Goal: Transaction & Acquisition: Book appointment/travel/reservation

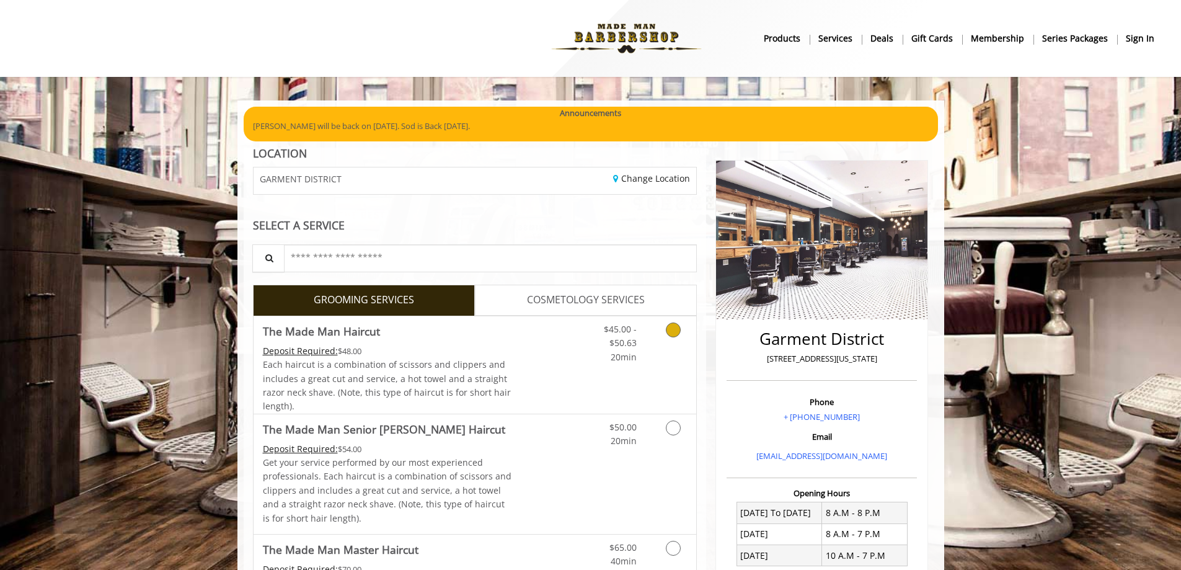
click at [667, 332] on icon "Grooming services" at bounding box center [673, 329] width 15 height 15
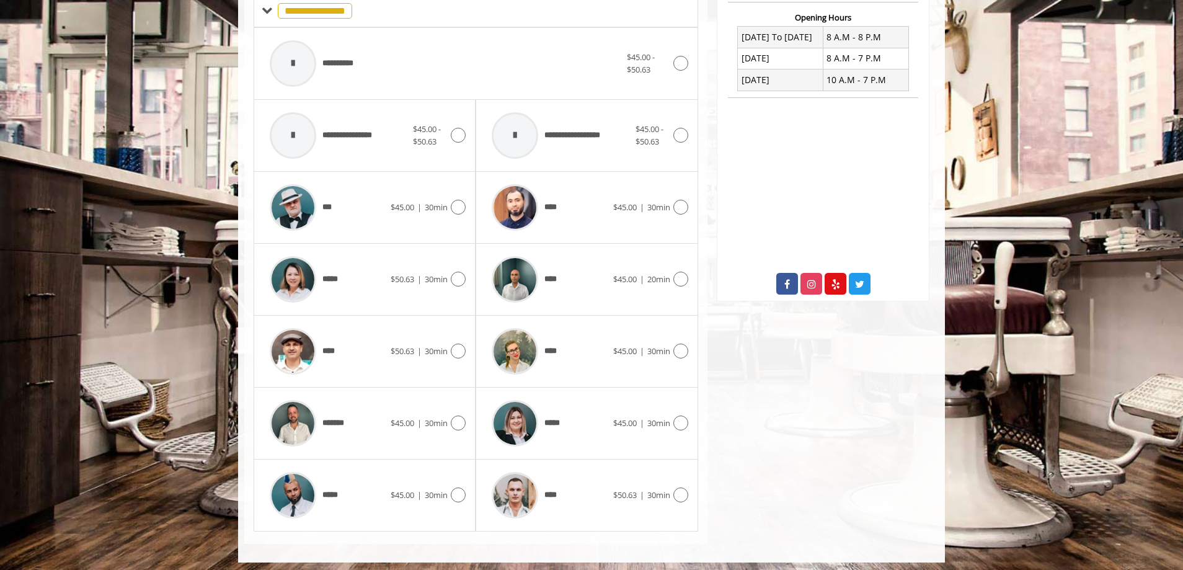
scroll to position [480, 0]
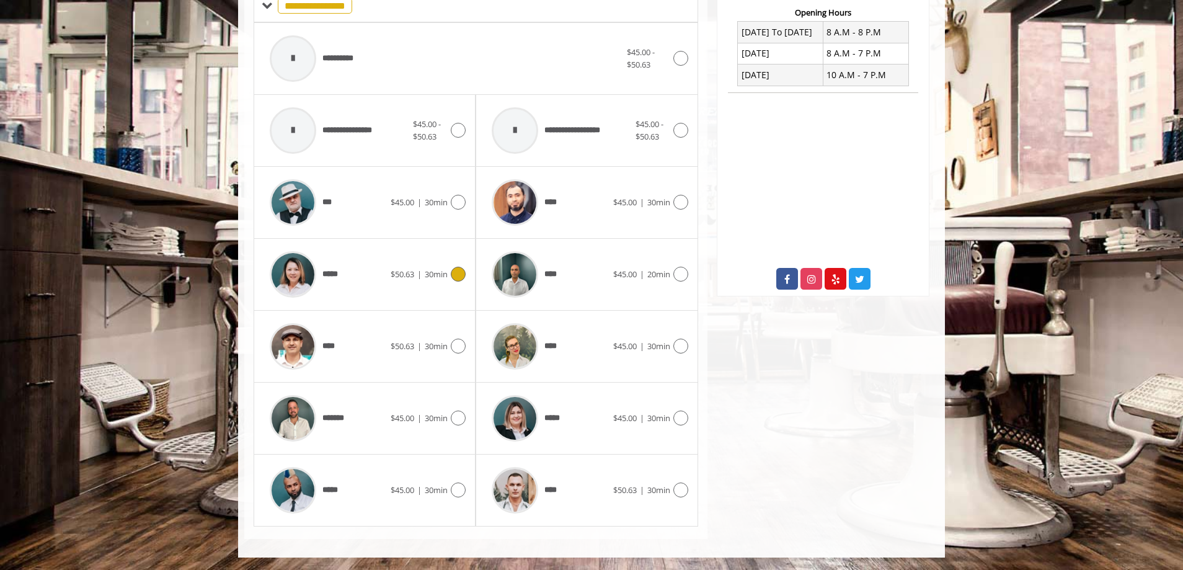
click at [329, 270] on span "*****" at bounding box center [331, 274] width 19 height 13
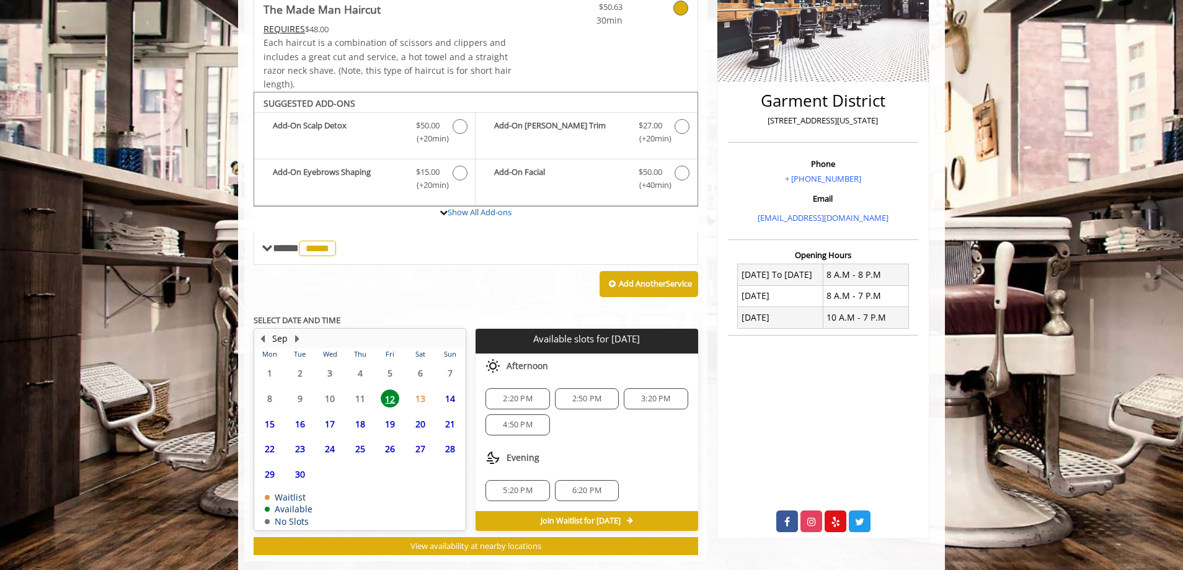
scroll to position [260, 0]
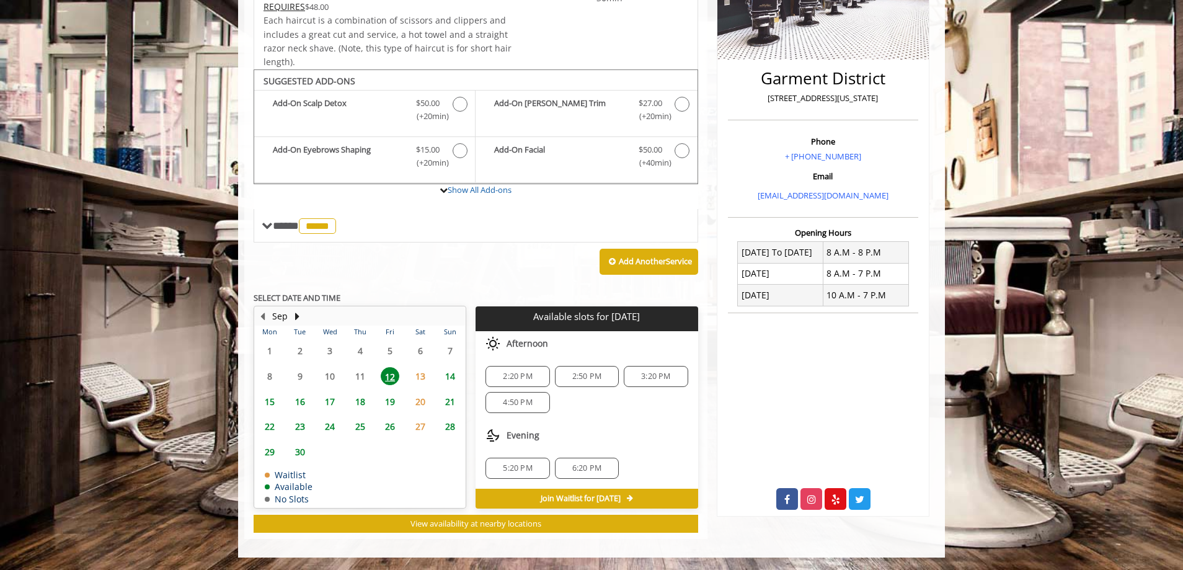
click at [518, 373] on span "2:20 PM" at bounding box center [517, 376] width 29 height 10
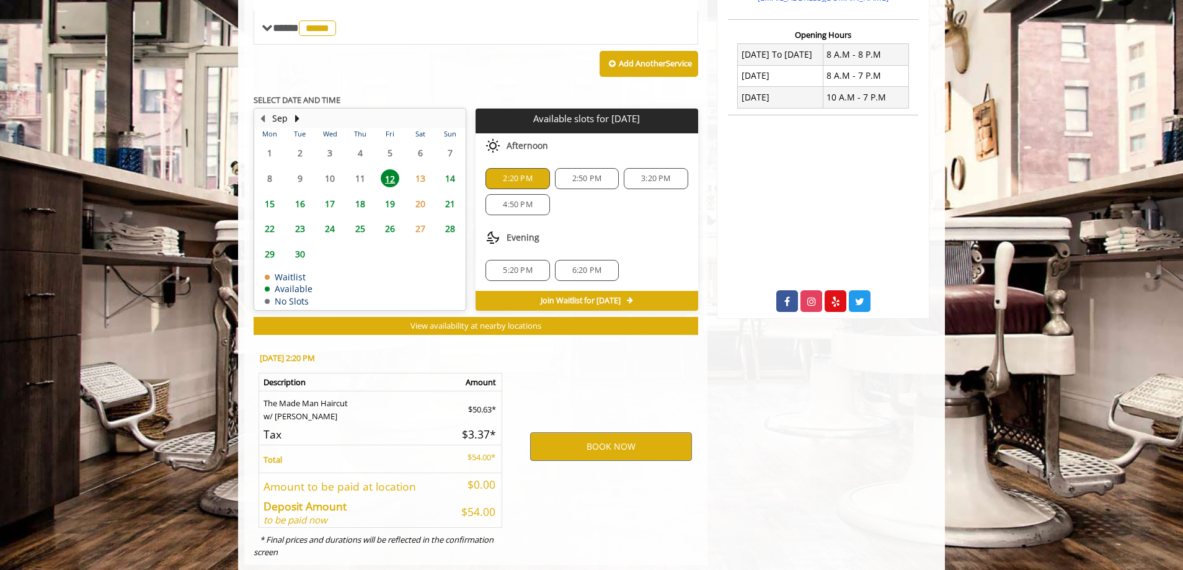
scroll to position [484, 0]
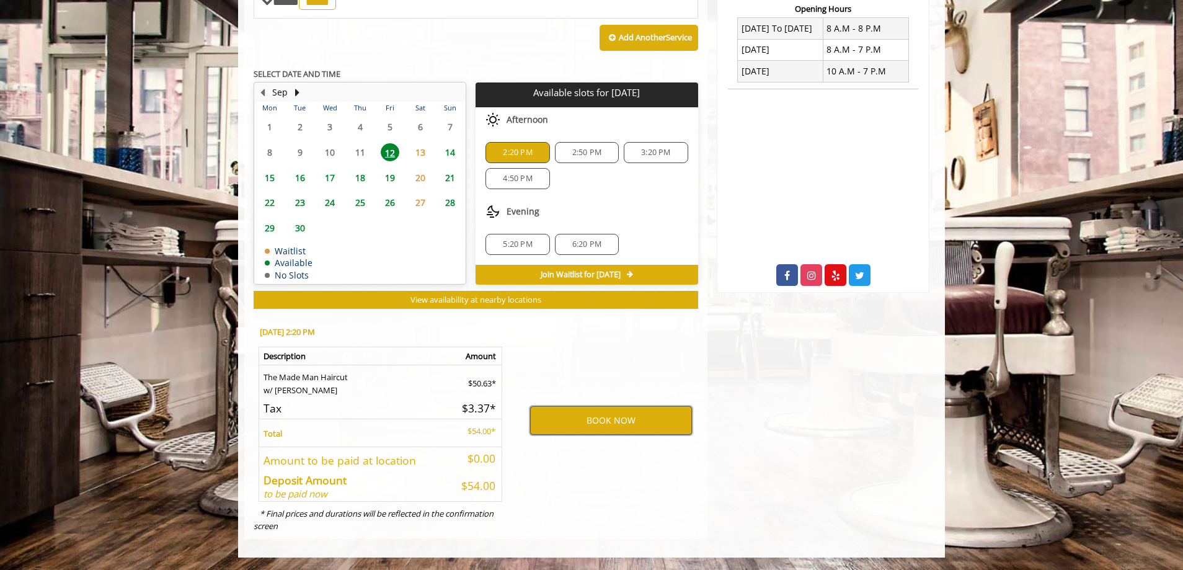
click at [614, 413] on button "BOOK NOW" at bounding box center [611, 420] width 162 height 29
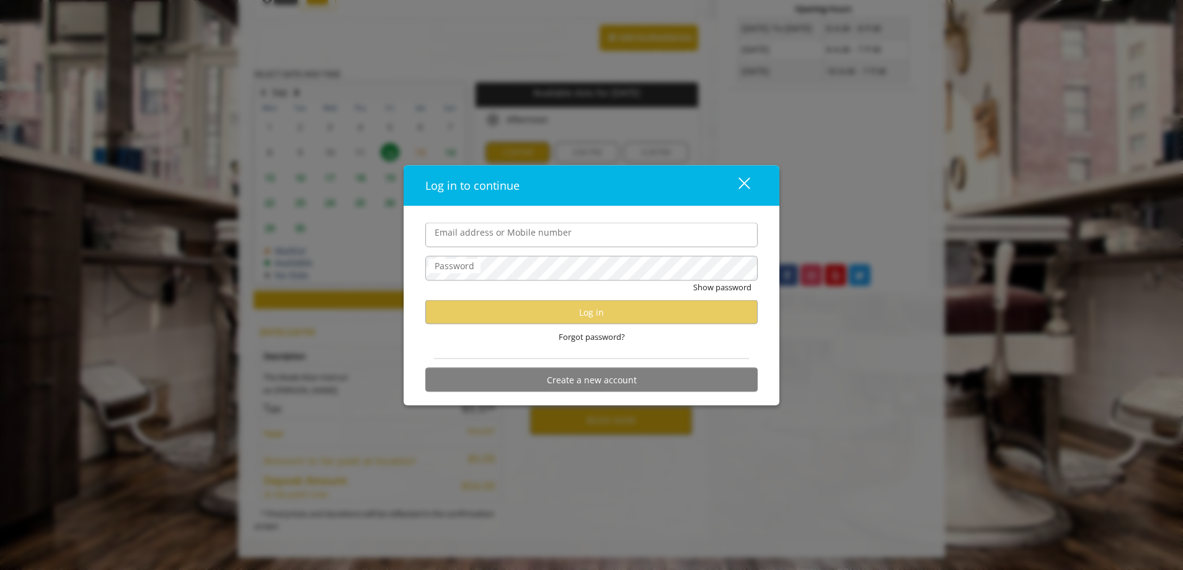
click at [534, 236] on input "Email address or Mobile number" at bounding box center [591, 235] width 332 height 25
type input "**********"
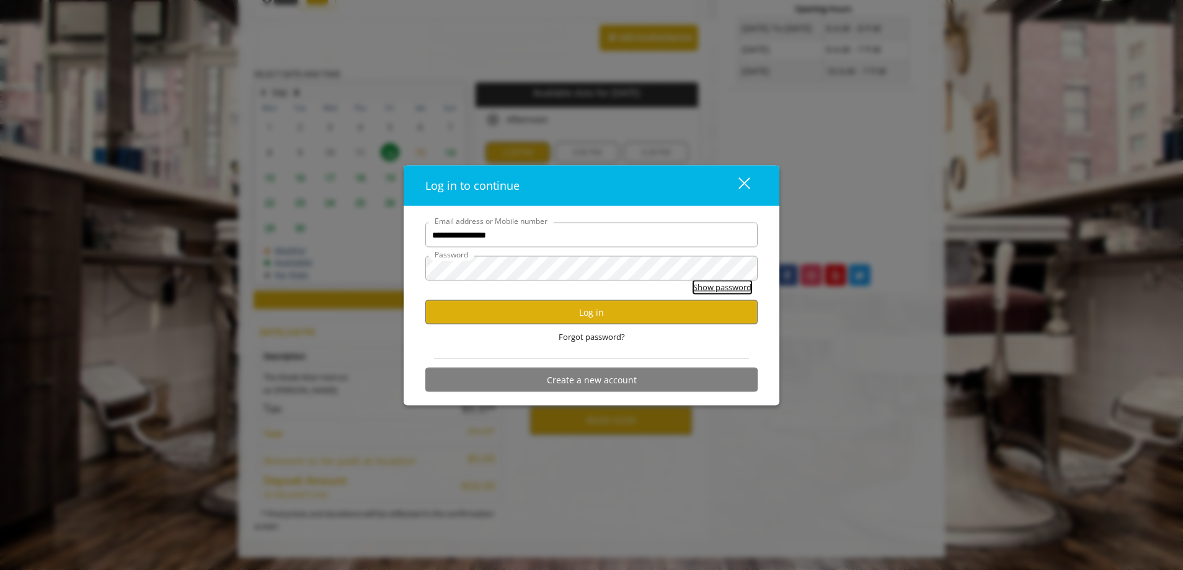
click at [718, 287] on button "Show password" at bounding box center [722, 287] width 58 height 13
click at [293, 254] on div "**********" at bounding box center [591, 285] width 1183 height 570
click at [602, 308] on button "Log in" at bounding box center [591, 312] width 332 height 24
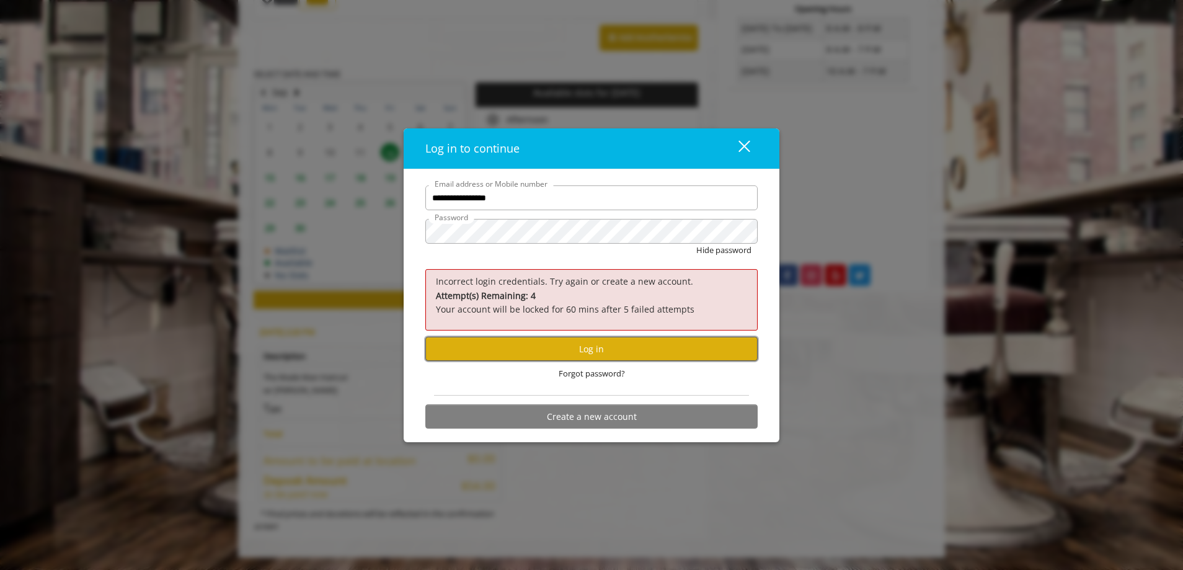
click at [593, 337] on button "Log in" at bounding box center [591, 349] width 332 height 24
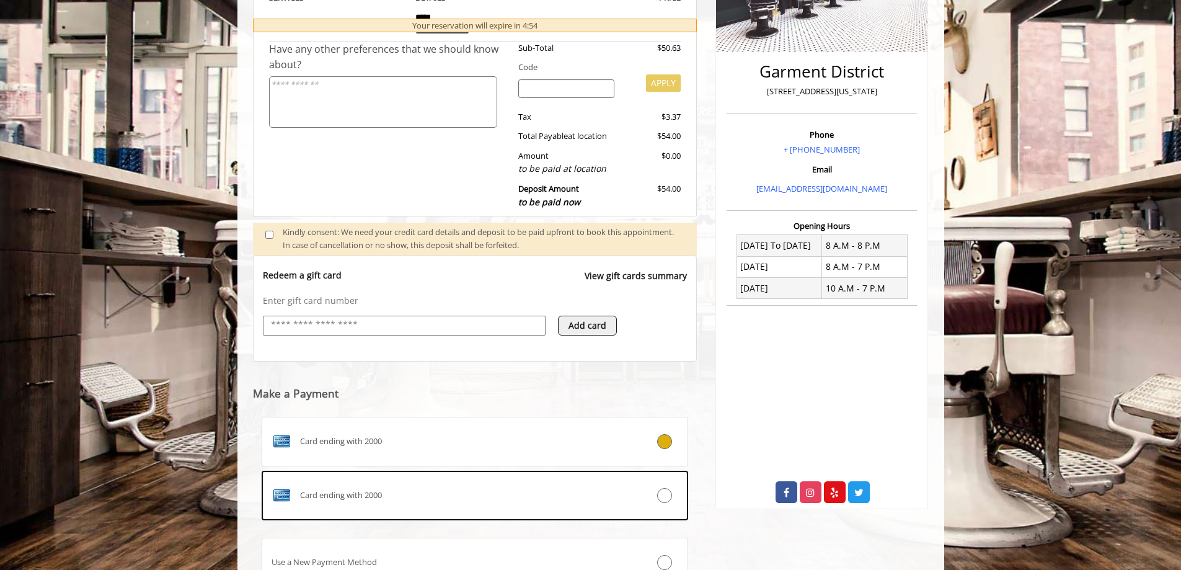
scroll to position [375, 0]
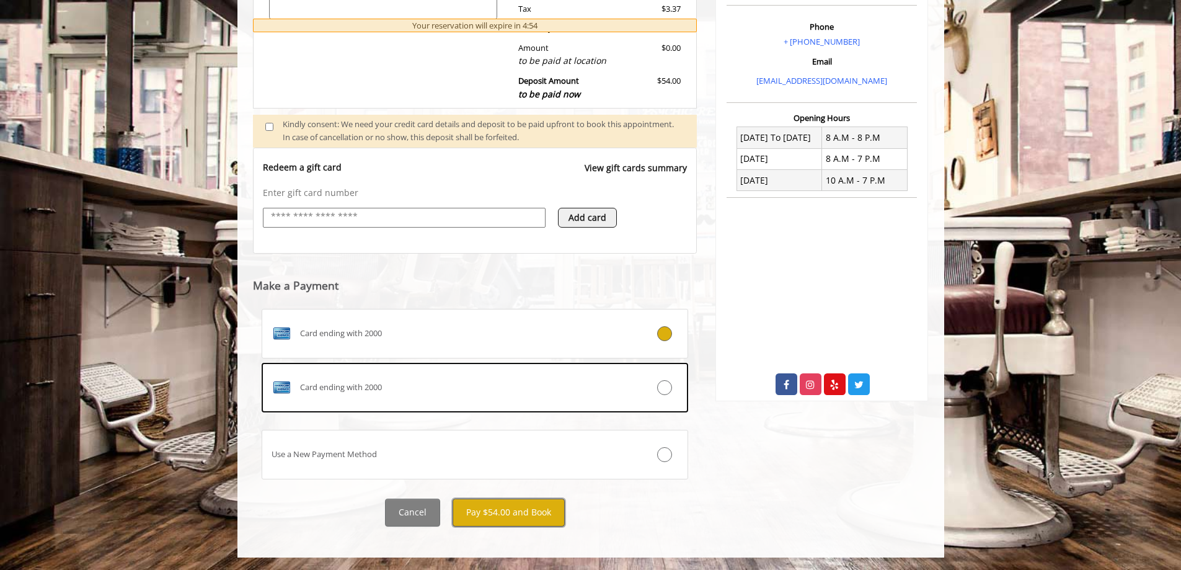
click at [513, 514] on button "Pay $54.00 and Book" at bounding box center [508, 512] width 112 height 28
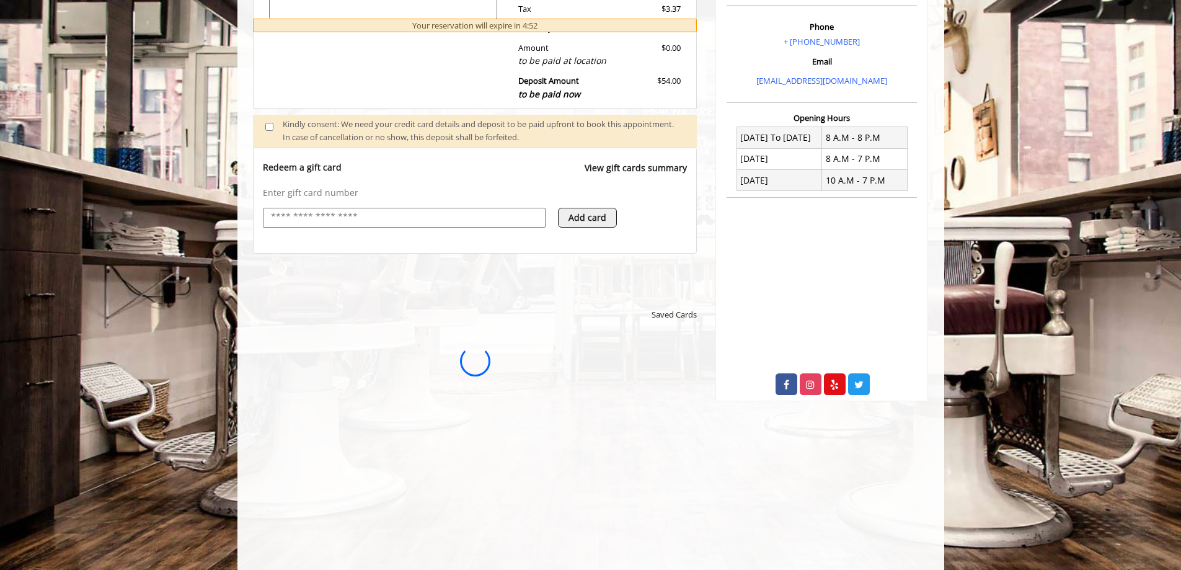
scroll to position [0, 0]
